Goal: Information Seeking & Learning: Learn about a topic

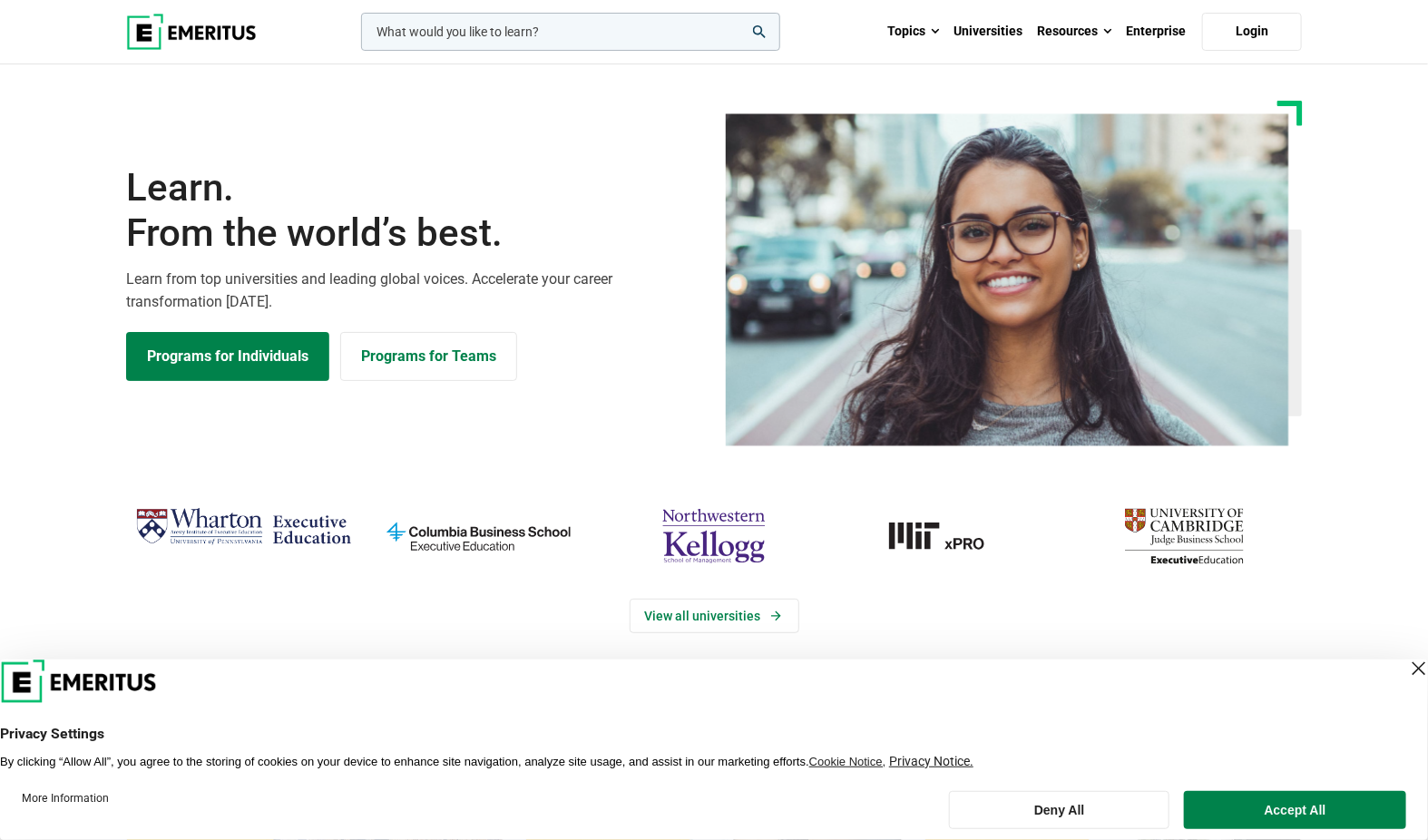
drag, startPoint x: 1061, startPoint y: 813, endPoint x: 233, endPoint y: 415, distance: 918.7
click at [1061, 813] on button "Deny All" at bounding box center [1059, 810] width 221 height 38
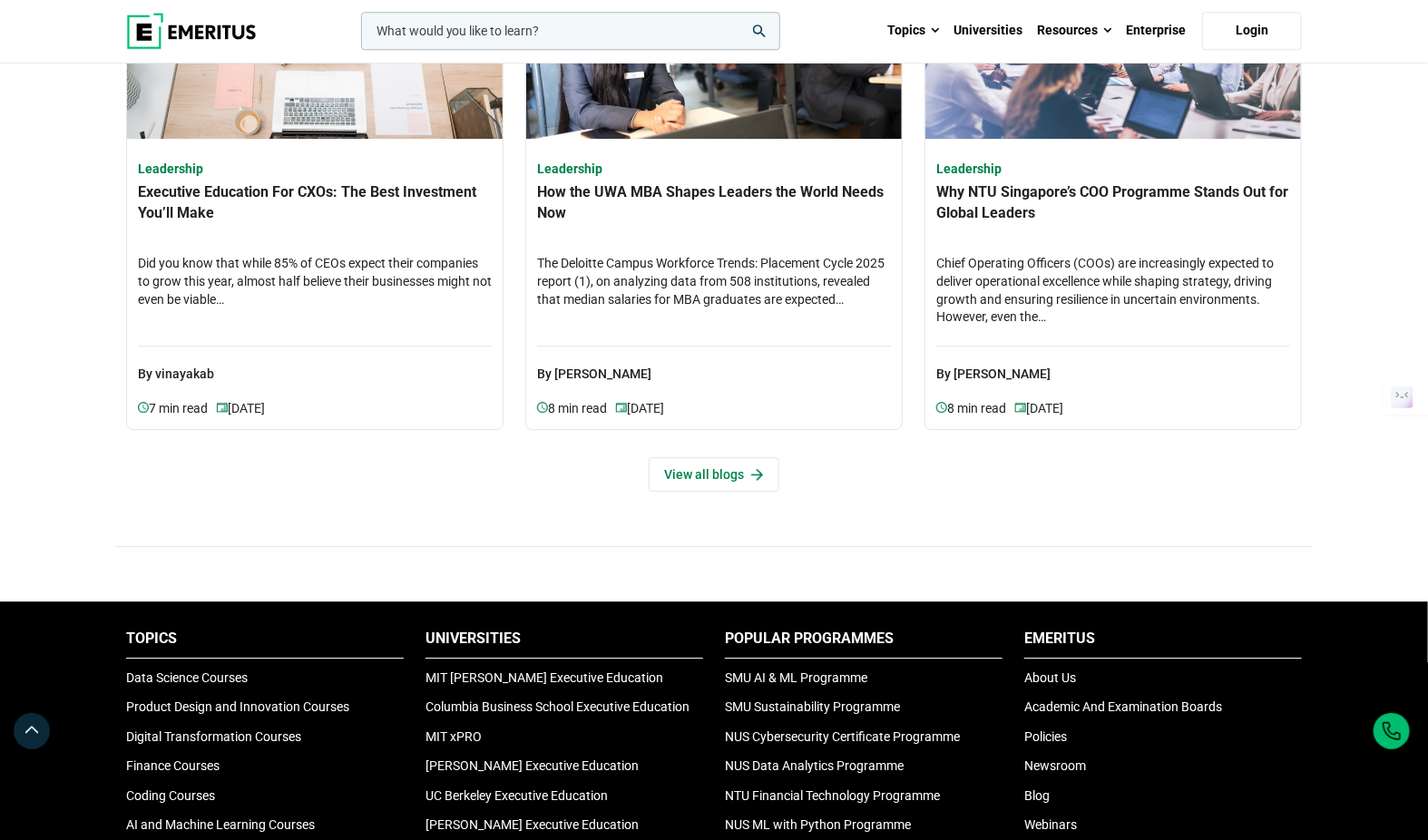
scroll to position [6259, 0]
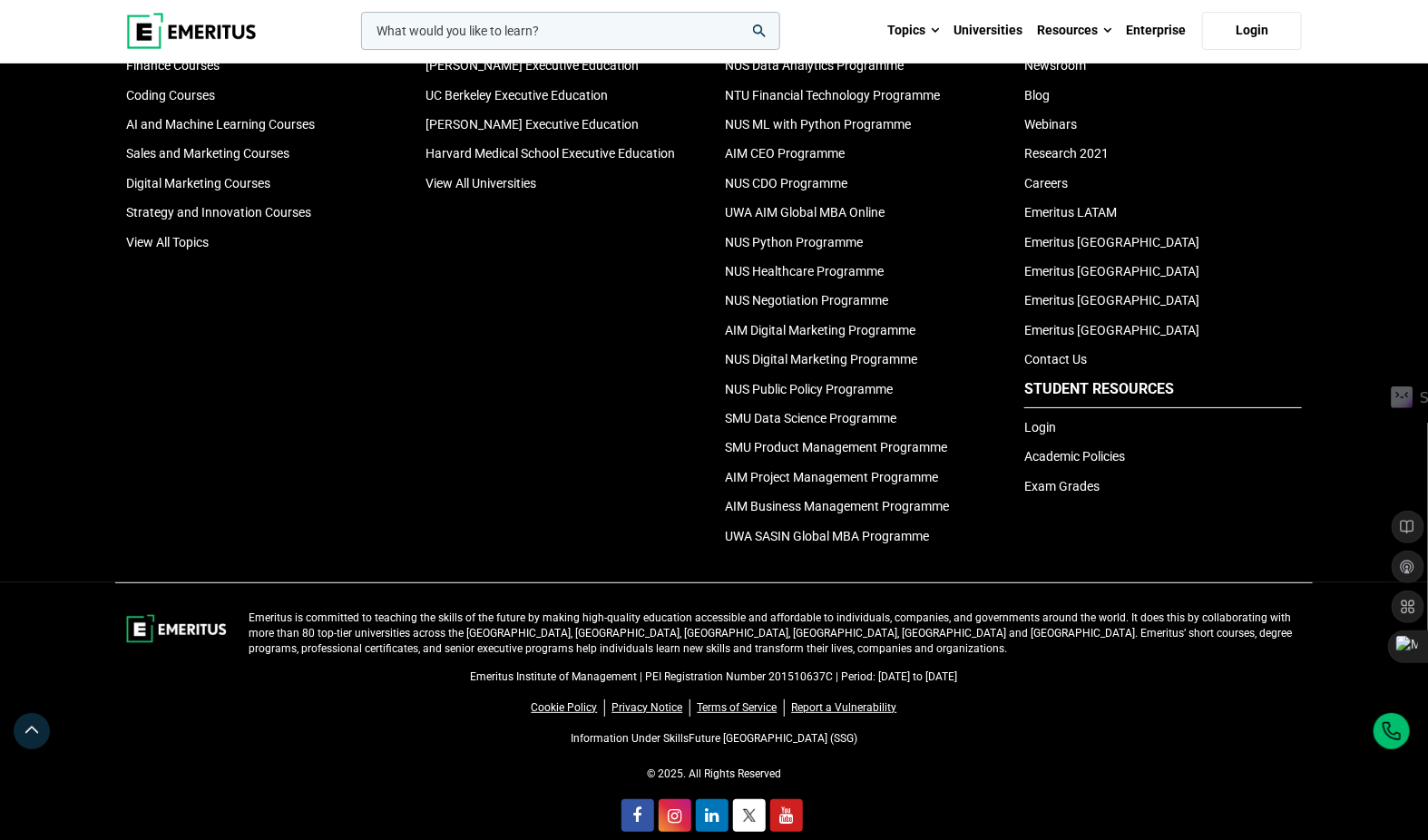
drag, startPoint x: 482, startPoint y: 143, endPoint x: 436, endPoint y: 170, distance: 53.3
click at [436, 173] on li "View All Universities" at bounding box center [564, 182] width 278 height 20
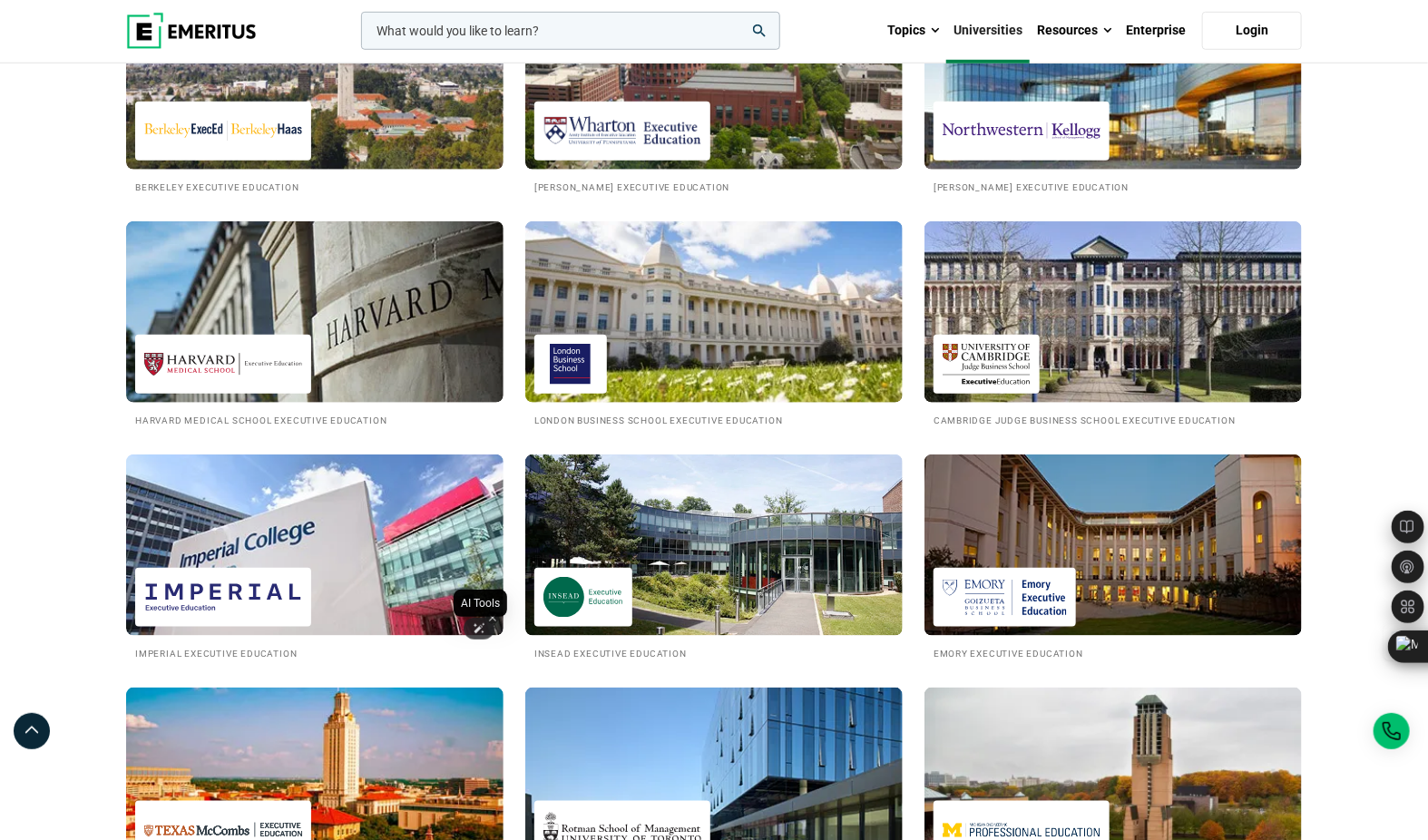
scroll to position [648, 0]
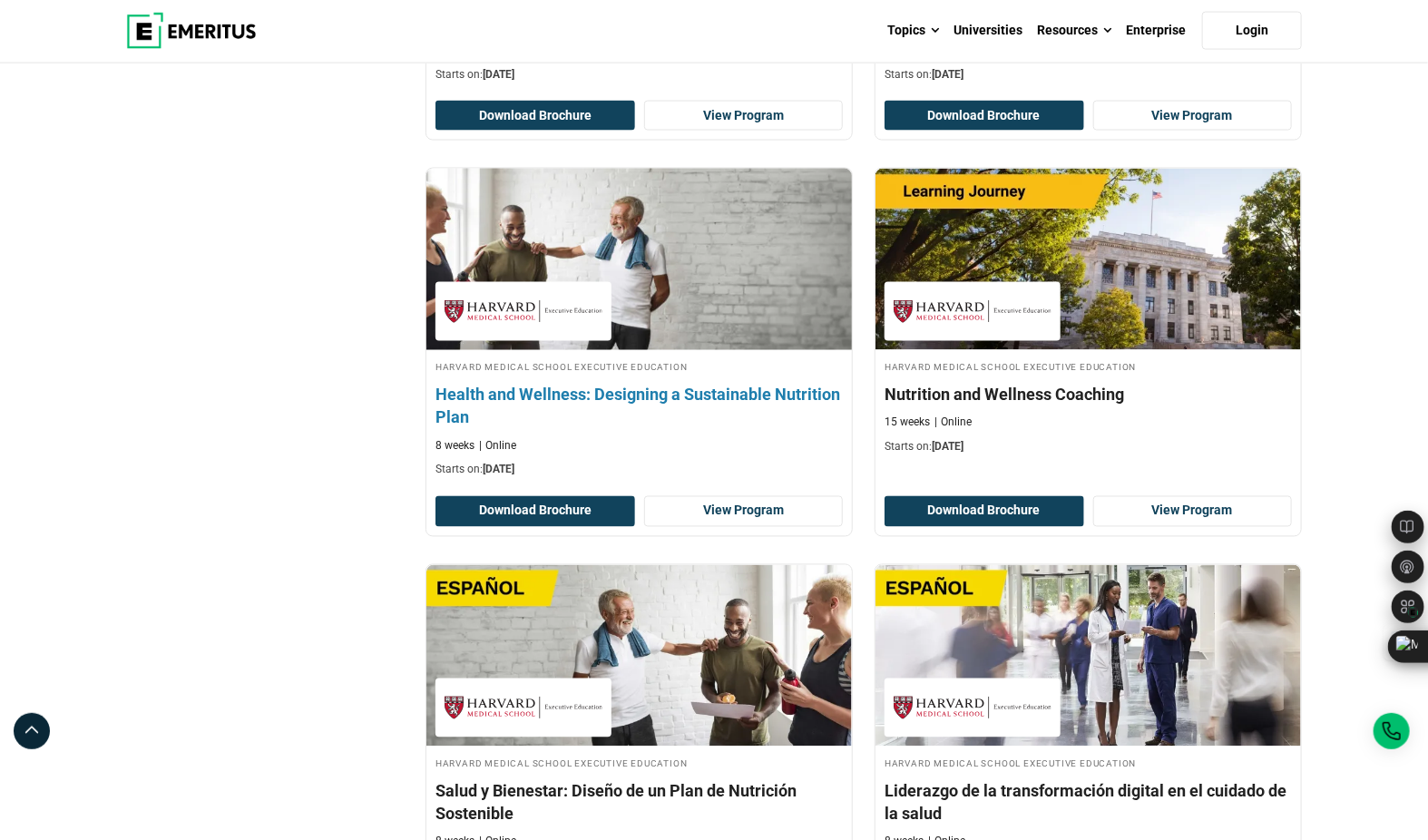
scroll to position [1308, 0]
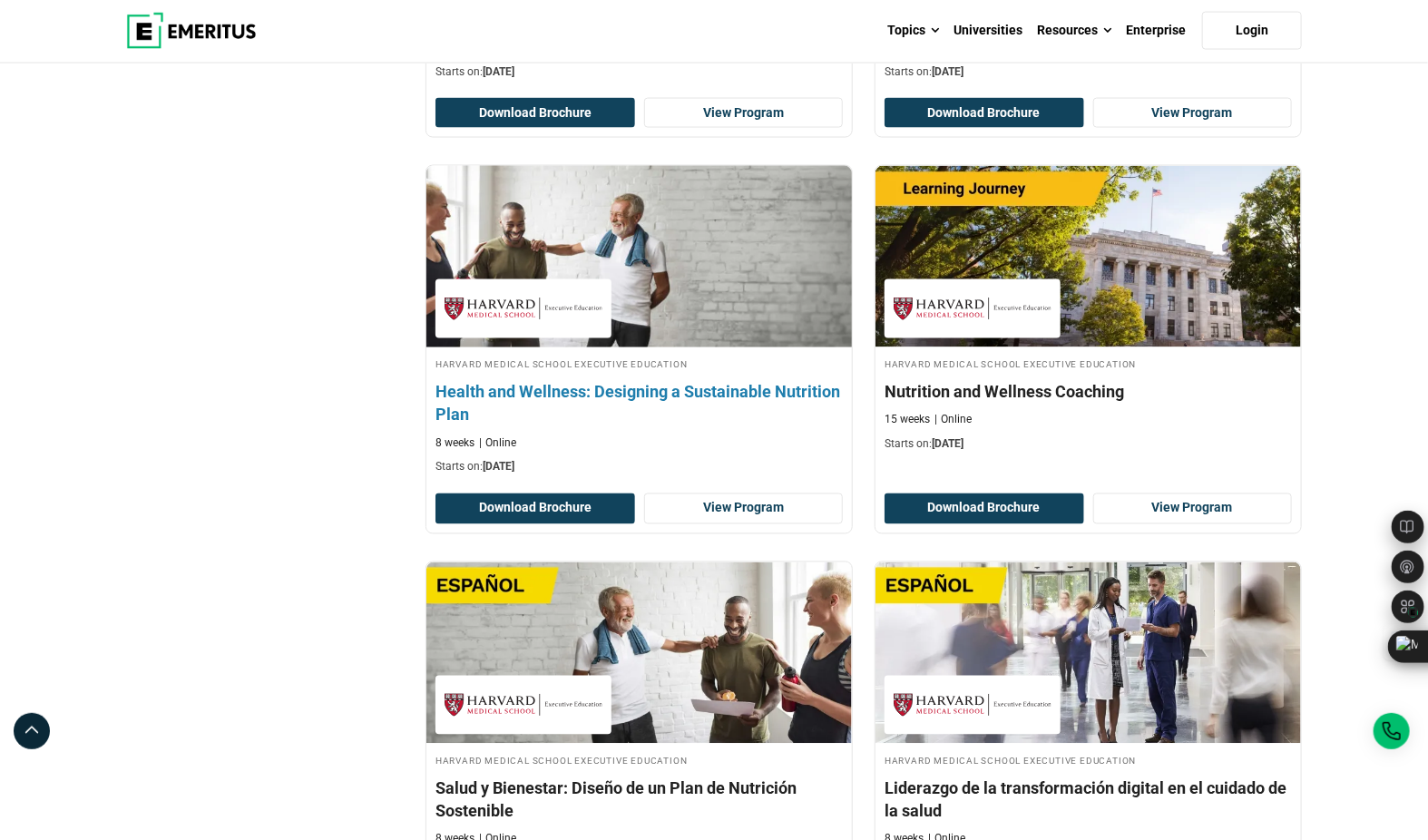
click at [734, 391] on h4 "Health and Wellness: Designing a Sustainable Nutrition Plan" at bounding box center [639, 403] width 407 height 45
